Goal: Entertainment & Leisure: Browse casually

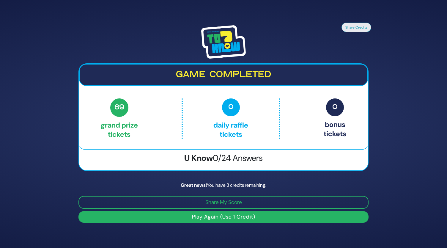
click at [217, 218] on button "Play Again (Use 1 Credit)" at bounding box center [223, 217] width 290 height 12
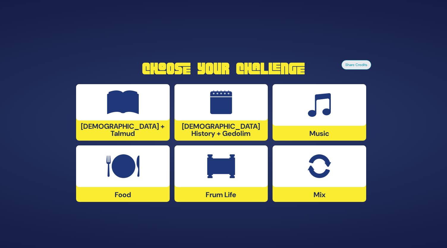
click at [307, 114] on div at bounding box center [320, 105] width 94 height 42
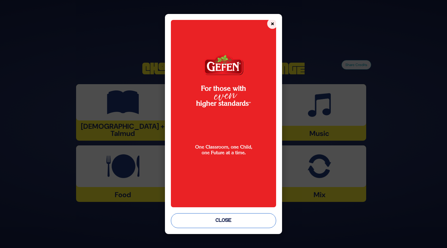
click at [232, 226] on button "Close" at bounding box center [224, 220] width 106 height 15
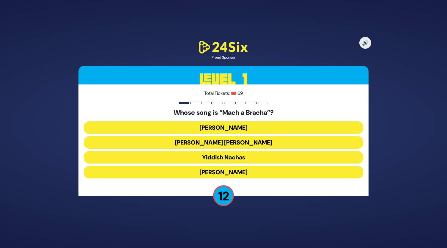
click at [219, 172] on button "Beri Weber" at bounding box center [223, 172] width 279 height 12
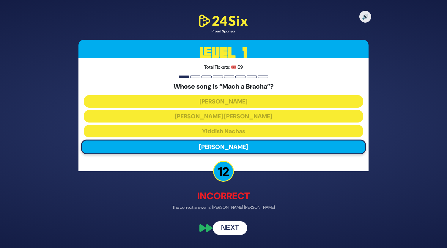
click at [233, 229] on button "Next" at bounding box center [230, 228] width 34 height 14
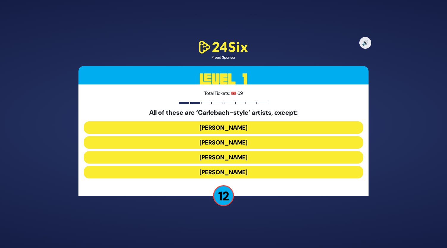
click at [222, 173] on button "Yiddy Bialostotzky" at bounding box center [223, 172] width 279 height 12
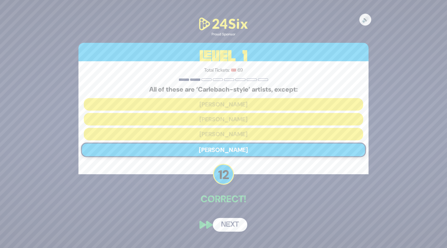
click at [230, 227] on button "Next" at bounding box center [230, 225] width 34 height 14
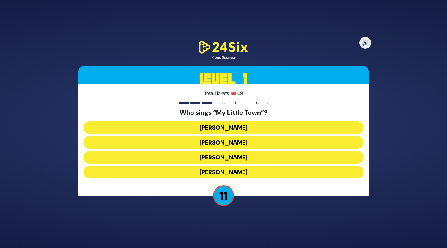
click at [224, 145] on button "[PERSON_NAME]" at bounding box center [223, 142] width 279 height 12
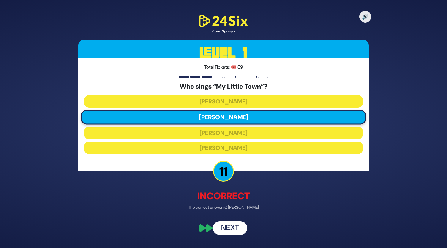
click at [235, 228] on button "Next" at bounding box center [230, 228] width 34 height 14
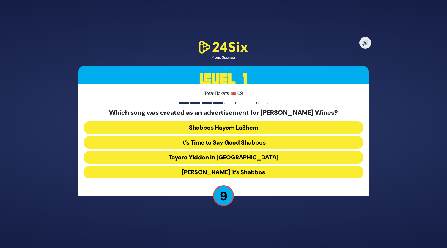
click at [224, 170] on button "Baruch Hashem it’s Shabbos" at bounding box center [223, 172] width 279 height 12
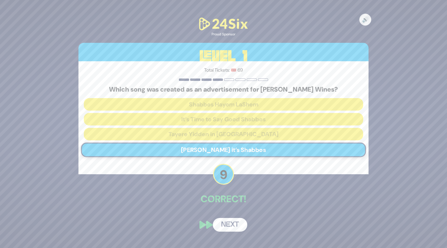
click at [233, 224] on button "Next" at bounding box center [230, 225] width 34 height 14
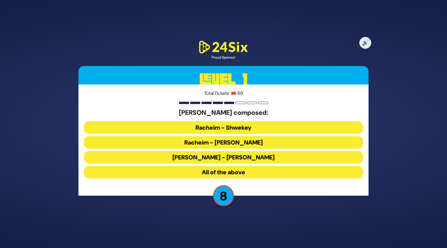
click at [231, 171] on button "All of the above" at bounding box center [223, 172] width 279 height 12
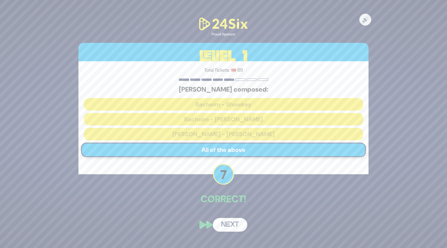
click at [237, 225] on button "Next" at bounding box center [230, 225] width 34 height 14
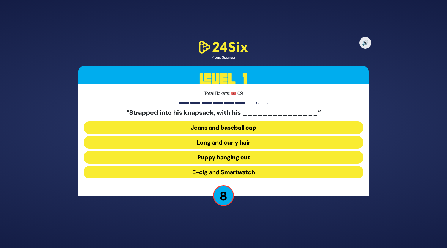
click at [218, 128] on button "Jeans and baseball cap" at bounding box center [223, 127] width 279 height 12
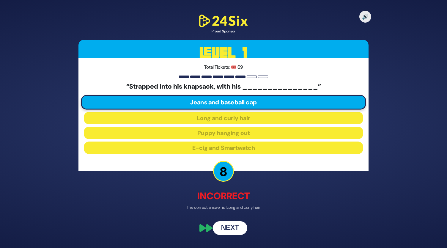
click at [232, 226] on button "Next" at bounding box center [230, 228] width 34 height 14
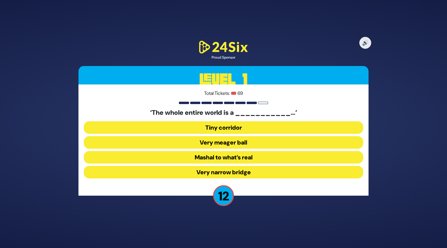
click at [215, 167] on button "Very narrow bridge" at bounding box center [223, 172] width 279 height 12
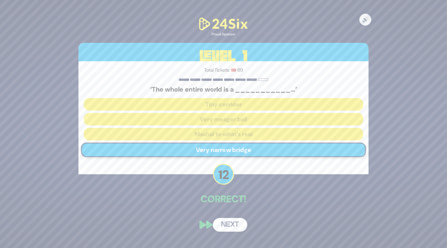
click at [237, 221] on button "Next" at bounding box center [230, 225] width 34 height 14
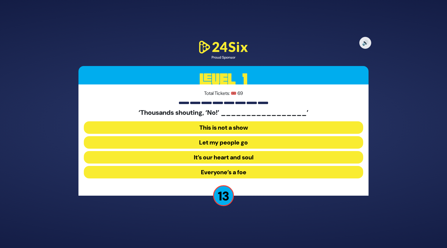
click at [226, 144] on button "Let my people go" at bounding box center [223, 142] width 279 height 12
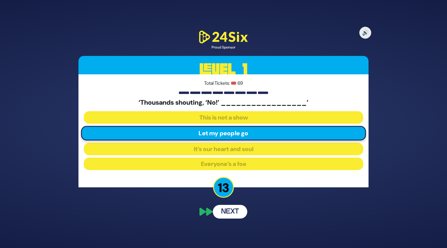
click at [235, 215] on button "Next" at bounding box center [230, 212] width 34 height 14
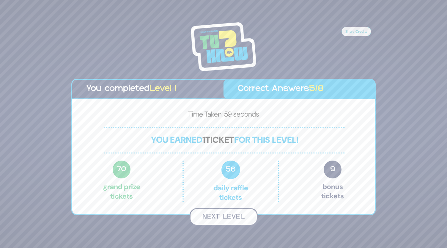
click at [214, 214] on button "Next Level" at bounding box center [224, 217] width 68 height 18
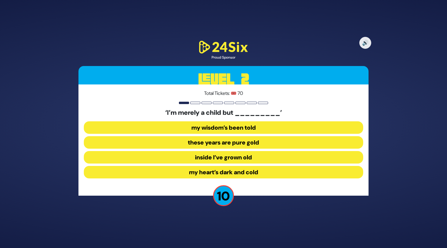
click at [215, 160] on button "inside I’ve grown old" at bounding box center [223, 157] width 279 height 12
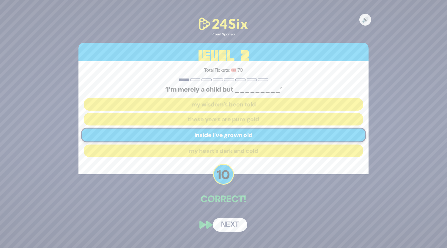
click at [231, 226] on button "Next" at bounding box center [230, 225] width 34 height 14
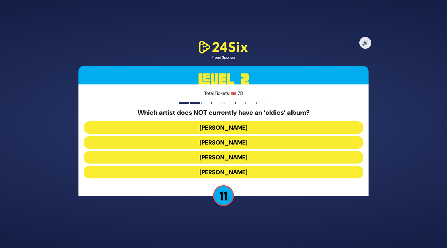
click at [223, 171] on button "Moshe Tischler" at bounding box center [223, 172] width 279 height 12
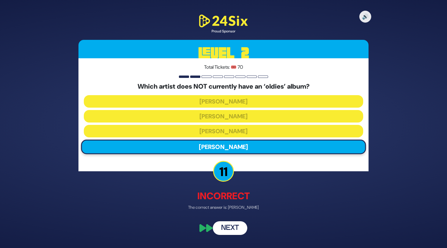
click at [232, 230] on button "Next" at bounding box center [230, 228] width 34 height 14
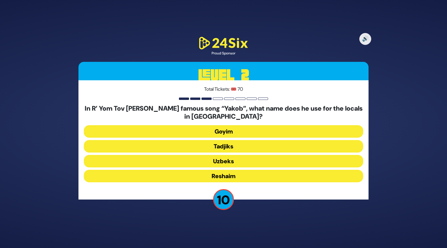
click at [221, 147] on button "Tadjiks" at bounding box center [223, 146] width 279 height 12
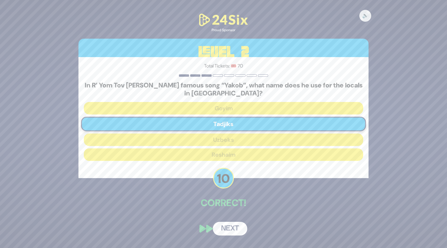
click at [233, 230] on button "Next" at bounding box center [230, 229] width 34 height 14
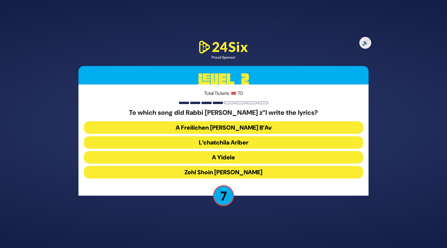
click at [229, 171] on button "Zohl Shoin Zein Di Geula" at bounding box center [223, 172] width 279 height 12
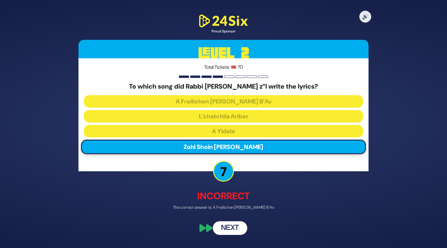
click at [229, 227] on button "Next" at bounding box center [230, 228] width 34 height 14
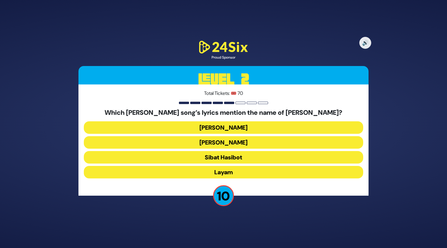
click at [218, 171] on button "Layam" at bounding box center [223, 172] width 279 height 12
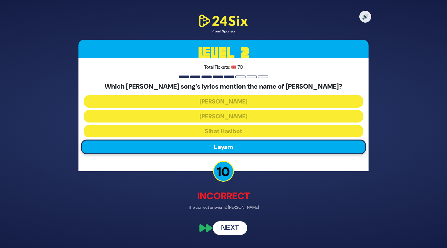
click at [231, 233] on button "Next" at bounding box center [230, 228] width 34 height 14
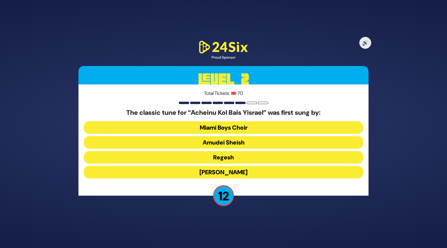
click at [219, 170] on button "[PERSON_NAME]" at bounding box center [223, 172] width 279 height 12
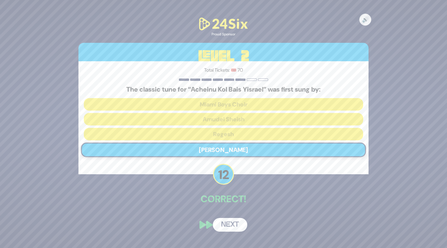
click at [232, 224] on button "Next" at bounding box center [230, 225] width 34 height 14
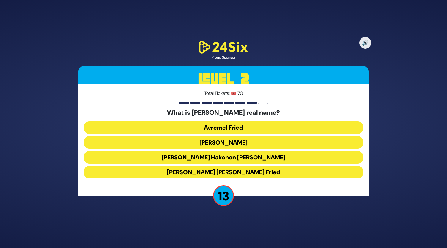
click at [226, 145] on button "Avraham Friedman" at bounding box center [223, 142] width 279 height 12
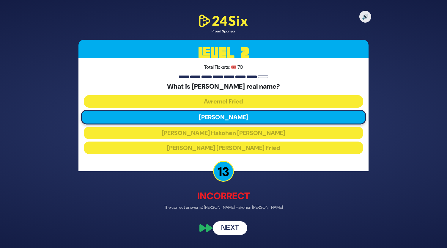
click at [231, 228] on button "Next" at bounding box center [230, 228] width 34 height 14
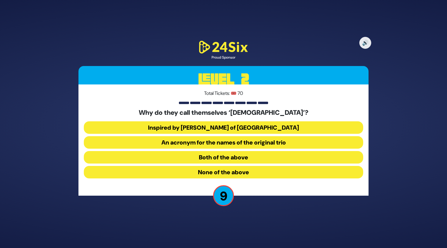
click at [216, 125] on button "Inspired by R’ Zusha of Hanipoli" at bounding box center [223, 127] width 279 height 12
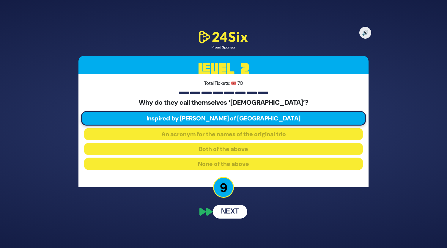
click at [231, 213] on button "Next" at bounding box center [230, 212] width 34 height 14
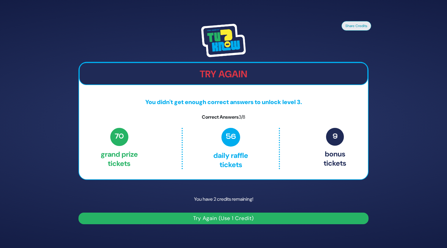
click at [240, 217] on button "Try Again (Use 1 Credit)" at bounding box center [223, 219] width 290 height 12
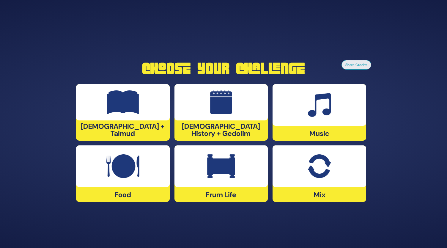
click at [308, 118] on div at bounding box center [320, 105] width 94 height 42
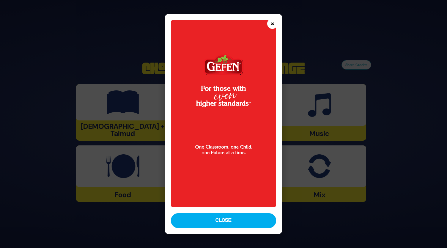
click at [273, 25] on button "×" at bounding box center [272, 23] width 10 height 10
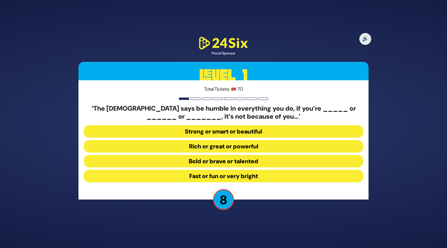
click at [238, 130] on button "Strong or smart or beautiful" at bounding box center [223, 131] width 279 height 12
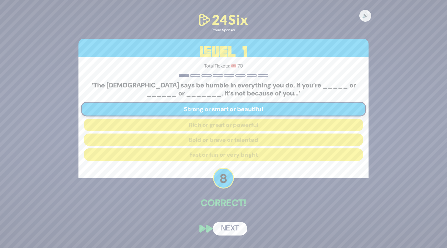
click at [230, 227] on button "Next" at bounding box center [230, 229] width 34 height 14
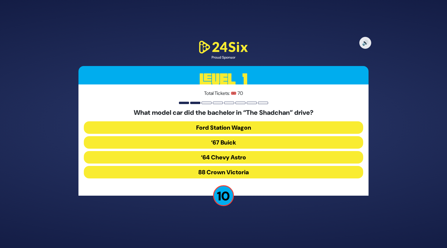
click at [225, 142] on button "‘67 Buick" at bounding box center [223, 142] width 279 height 12
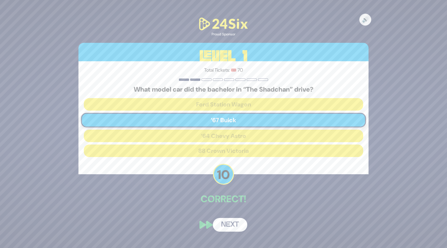
click at [232, 227] on button "Next" at bounding box center [230, 225] width 34 height 14
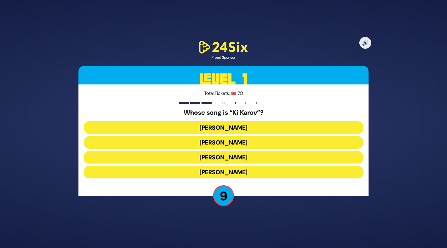
click at [221, 144] on button "[PERSON_NAME]" at bounding box center [223, 142] width 279 height 12
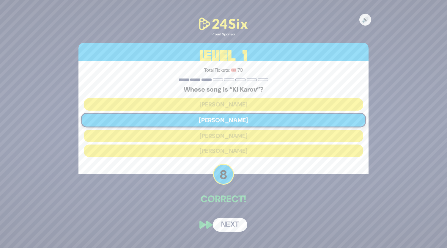
click at [229, 224] on button "Next" at bounding box center [230, 225] width 34 height 14
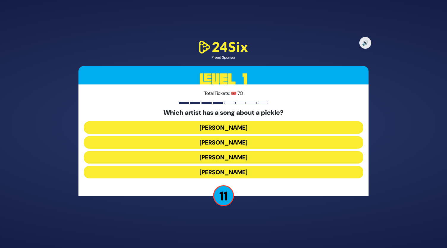
click at [226, 128] on button "[PERSON_NAME]" at bounding box center [223, 127] width 279 height 12
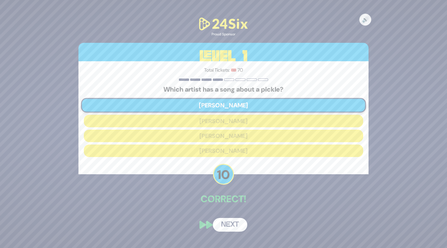
click at [232, 225] on button "Next" at bounding box center [230, 225] width 34 height 14
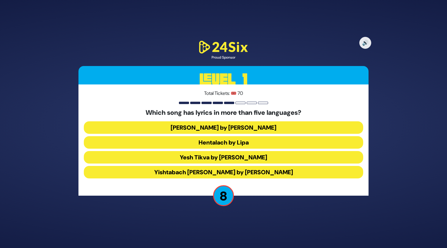
click at [212, 143] on button "Hentalach by Lipa" at bounding box center [223, 142] width 279 height 12
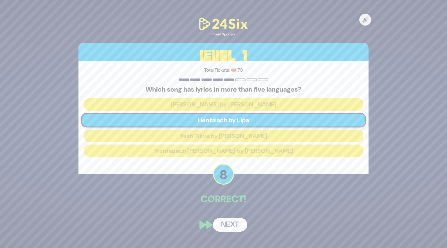
click at [234, 224] on button "Next" at bounding box center [230, 225] width 34 height 14
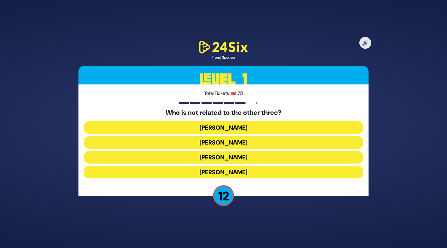
click at [220, 171] on button "[PERSON_NAME]" at bounding box center [223, 172] width 279 height 12
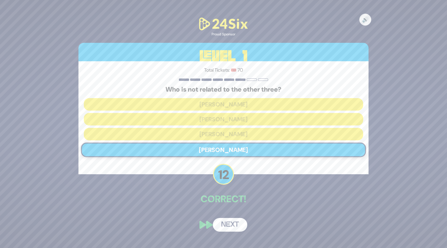
click at [233, 223] on button "Next" at bounding box center [230, 225] width 34 height 14
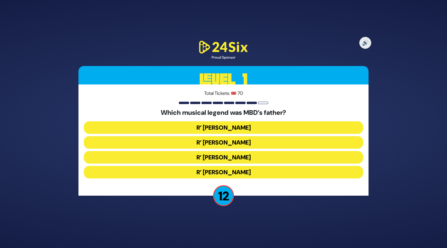
click at [231, 142] on button "R’ [PERSON_NAME]" at bounding box center [223, 142] width 279 height 12
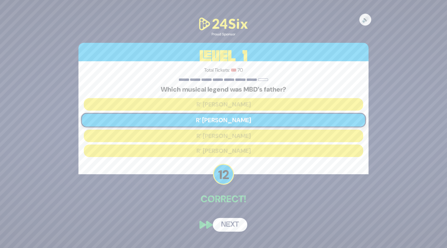
click at [230, 228] on button "Next" at bounding box center [230, 225] width 34 height 14
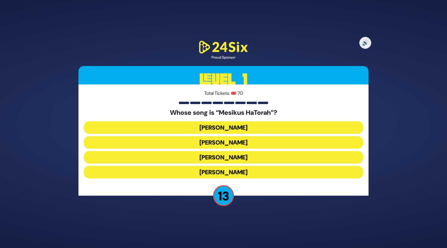
click at [209, 138] on button "[PERSON_NAME]" at bounding box center [223, 142] width 279 height 12
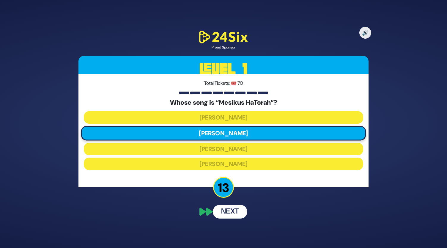
click at [231, 212] on button "Next" at bounding box center [230, 212] width 34 height 14
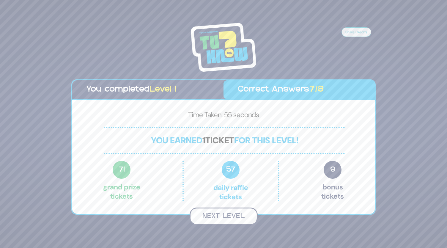
click at [226, 219] on button "Next Level" at bounding box center [224, 216] width 68 height 18
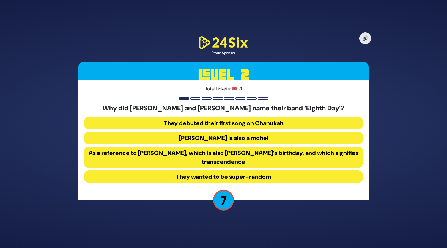
click at [231, 161] on button "As a reference to [PERSON_NAME], which is also [PERSON_NAME]’s birthday, and wh…" at bounding box center [223, 157] width 279 height 21
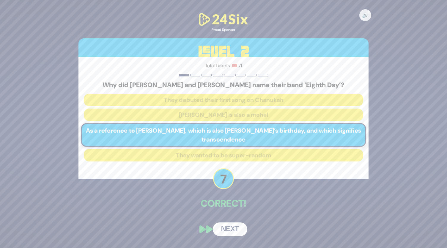
click at [231, 224] on button "Next" at bounding box center [230, 229] width 34 height 14
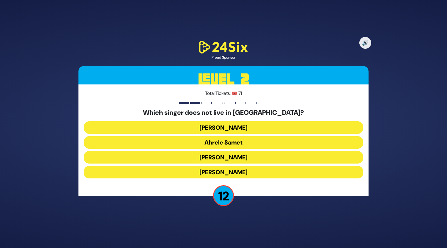
click at [225, 158] on button "[PERSON_NAME]" at bounding box center [223, 157] width 279 height 12
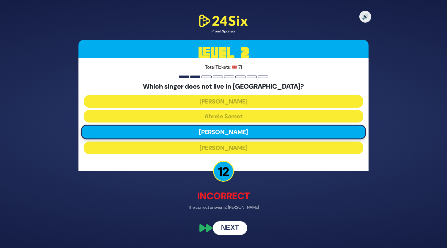
click at [231, 225] on button "Next" at bounding box center [230, 228] width 34 height 14
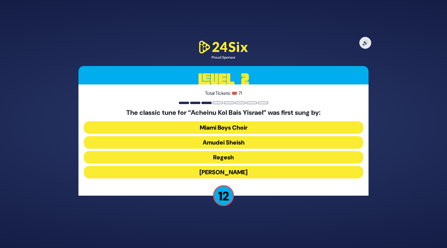
click at [218, 179] on div "The classic tune for “Acheinu Kol Bais Yisrael” was first sung by: Miami Boys C…" at bounding box center [223, 145] width 279 height 72
click at [217, 176] on button "[PERSON_NAME]" at bounding box center [223, 172] width 279 height 12
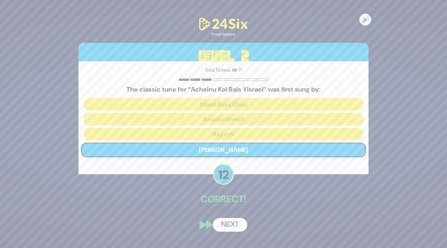
click at [232, 223] on button "Next" at bounding box center [230, 225] width 34 height 14
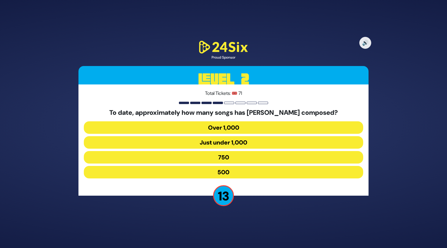
click at [223, 142] on button "Just under 1,000" at bounding box center [223, 142] width 279 height 12
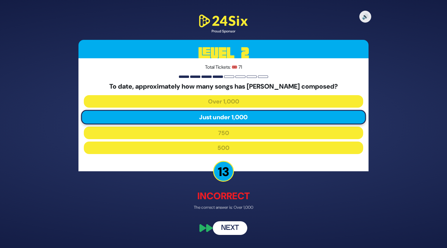
click at [229, 229] on button "Next" at bounding box center [230, 228] width 34 height 14
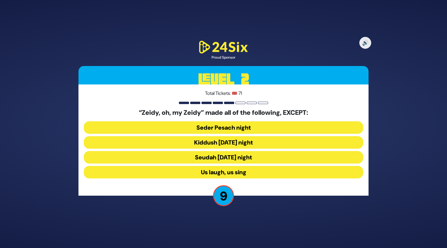
click at [219, 156] on button "Seudah [DATE] night" at bounding box center [223, 157] width 279 height 12
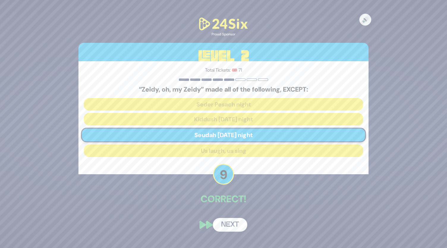
click at [236, 226] on button "Next" at bounding box center [230, 225] width 34 height 14
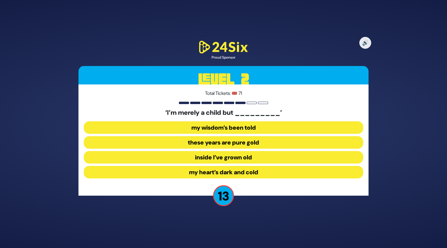
click at [219, 157] on button "inside I’ve grown old" at bounding box center [223, 157] width 279 height 12
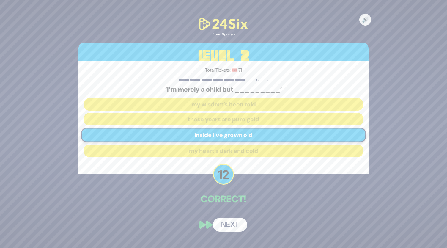
click at [234, 221] on button "Next" at bounding box center [230, 225] width 34 height 14
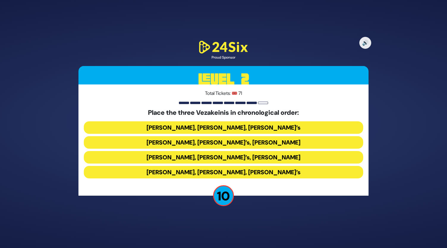
click at [223, 169] on button "[PERSON_NAME], [PERSON_NAME], [PERSON_NAME]’s" at bounding box center [223, 172] width 279 height 12
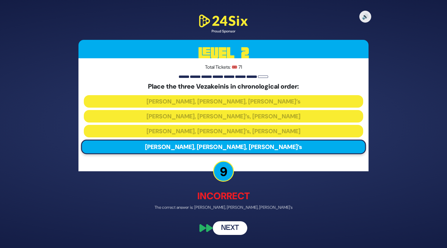
click at [229, 230] on button "Next" at bounding box center [230, 228] width 34 height 14
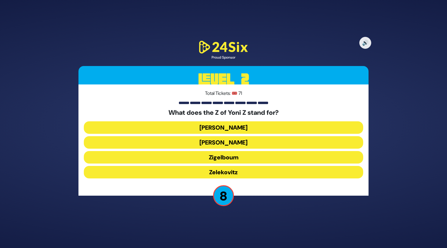
click at [230, 129] on button "[PERSON_NAME]" at bounding box center [223, 127] width 279 height 12
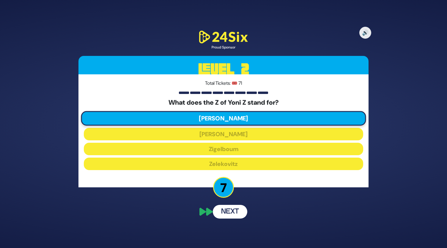
click at [229, 210] on button "Next" at bounding box center [230, 212] width 34 height 14
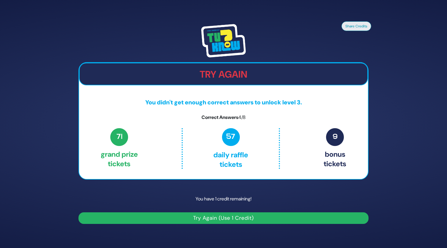
click at [233, 219] on button "Try Again (Use 1 Credit)" at bounding box center [223, 218] width 290 height 12
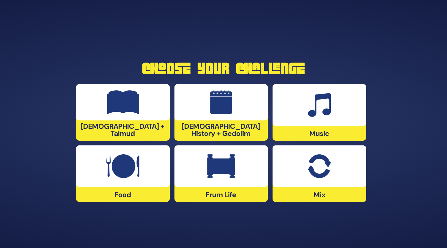
click at [135, 177] on img at bounding box center [122, 166] width 33 height 24
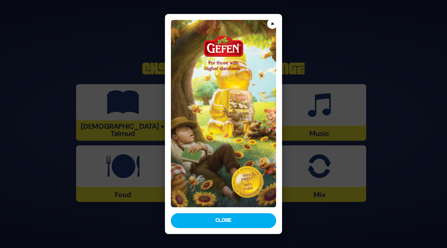
click at [273, 24] on button "×" at bounding box center [272, 23] width 10 height 10
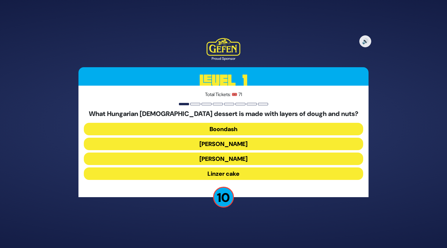
click at [222, 174] on button "Linzer cake" at bounding box center [223, 173] width 279 height 12
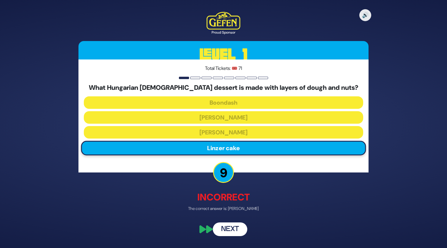
click at [229, 231] on button "Next" at bounding box center [230, 229] width 34 height 14
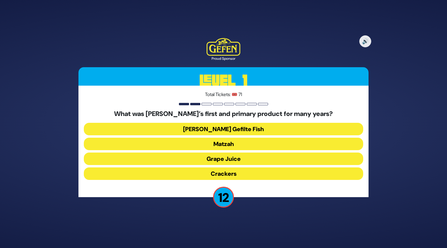
click at [226, 144] on button "Matzah" at bounding box center [223, 144] width 279 height 12
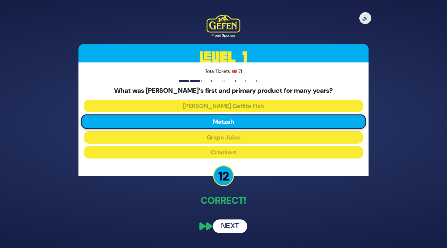
click at [230, 226] on button "Next" at bounding box center [230, 226] width 34 height 14
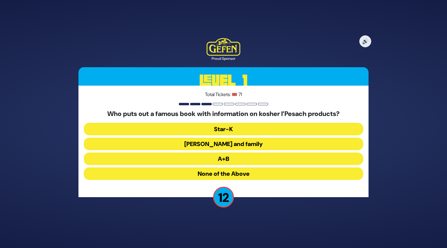
click at [217, 147] on button "Rabbi Blumenkrantz and family" at bounding box center [223, 144] width 279 height 12
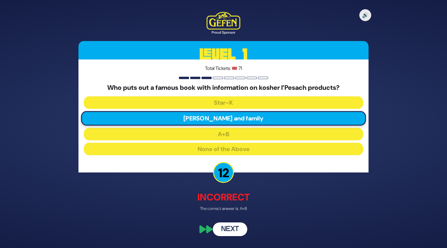
click at [228, 231] on button "Next" at bounding box center [230, 229] width 34 height 14
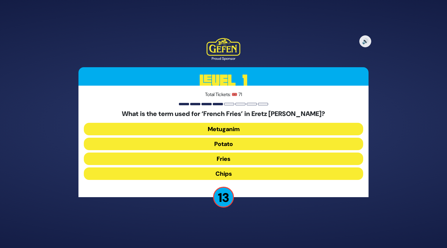
click at [226, 173] on button "Chips" at bounding box center [223, 173] width 279 height 12
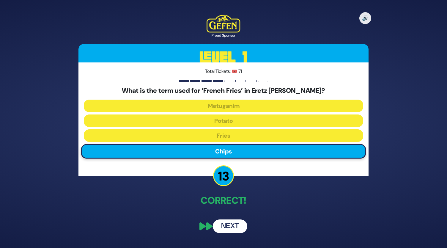
click at [227, 229] on button "Next" at bounding box center [230, 226] width 34 height 14
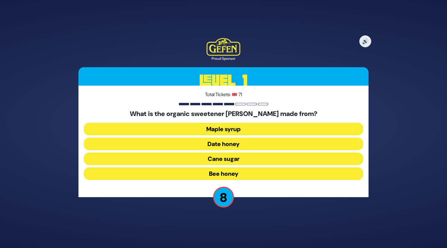
click at [228, 176] on button "Bee honey" at bounding box center [223, 173] width 279 height 12
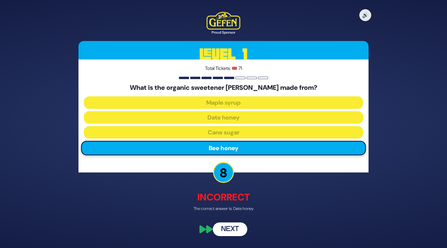
click at [234, 230] on button "Next" at bounding box center [230, 229] width 34 height 14
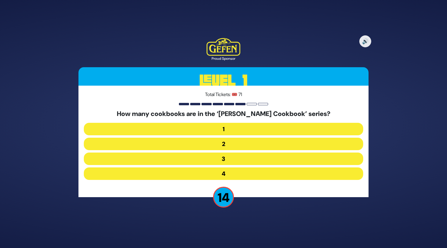
click at [217, 179] on button "4" at bounding box center [223, 173] width 279 height 12
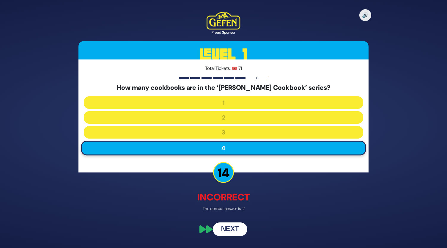
click at [232, 229] on button "Next" at bounding box center [230, 229] width 34 height 14
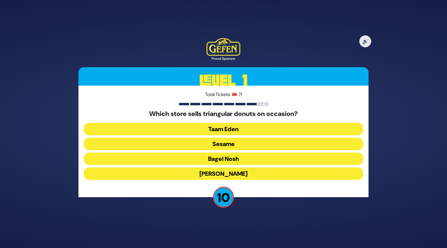
click at [211, 144] on button "Sesame" at bounding box center [223, 144] width 279 height 12
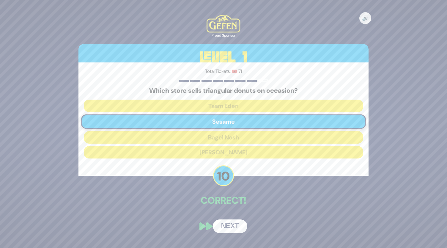
click at [228, 229] on button "Next" at bounding box center [230, 226] width 34 height 14
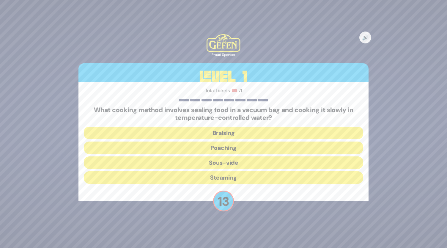
click at [216, 160] on button "Sous-vide" at bounding box center [223, 162] width 279 height 12
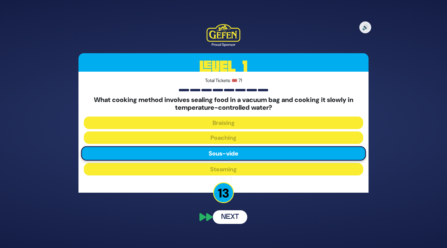
click at [231, 222] on div "🔊 Proud Sponsor Level 1 Total Tickets: 🎟️ 71 What cooking method involves seali…" at bounding box center [223, 124] width 304 height 214
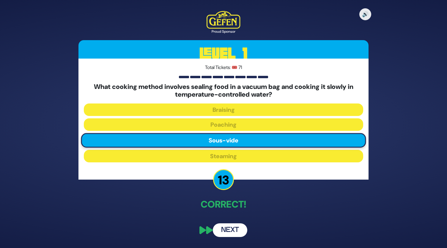
click at [230, 229] on button "Next" at bounding box center [230, 230] width 34 height 14
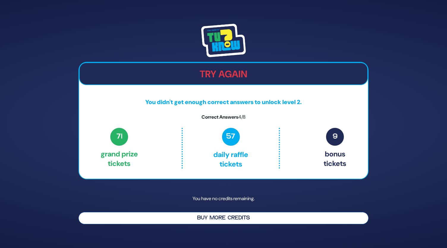
click at [224, 218] on button "Buy More Credits" at bounding box center [223, 218] width 290 height 12
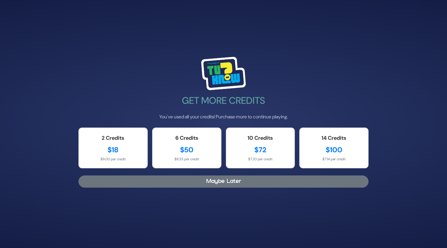
click at [215, 180] on button "Maybe Later" at bounding box center [223, 181] width 290 height 12
